Goal: Find specific page/section: Find specific page/section

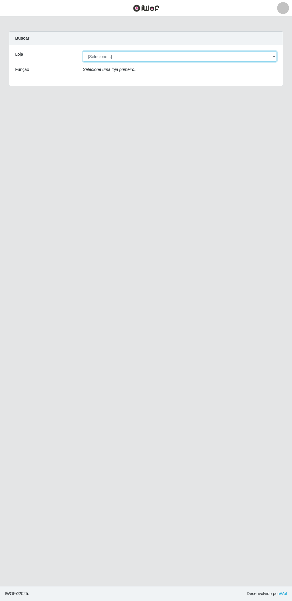
click at [117, 57] on select "[Selecione...] Atacado Vem - Loja 30 Laranjeiras Velha" at bounding box center [180, 56] width 194 height 10
select select "495"
click at [83, 51] on select "[Selecione...] Atacado Vem - Loja 30 Laranjeiras Velha" at bounding box center [180, 56] width 194 height 10
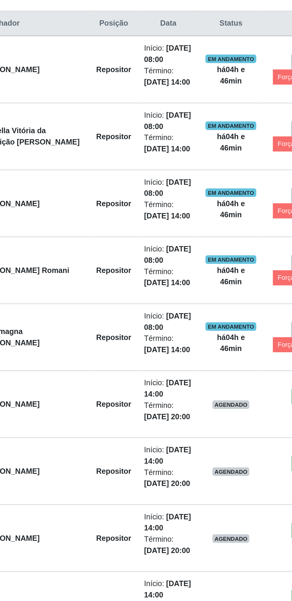
scroll to position [22, 0]
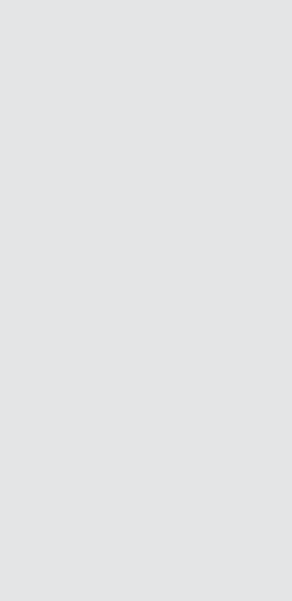
click at [128, 463] on main "Carregando... Buscar Loja [Selecione...] Atacado Vem - Loja 30 Laranjeiras Velh…" at bounding box center [146, 300] width 292 height 569
